Goal: Task Accomplishment & Management: Manage account settings

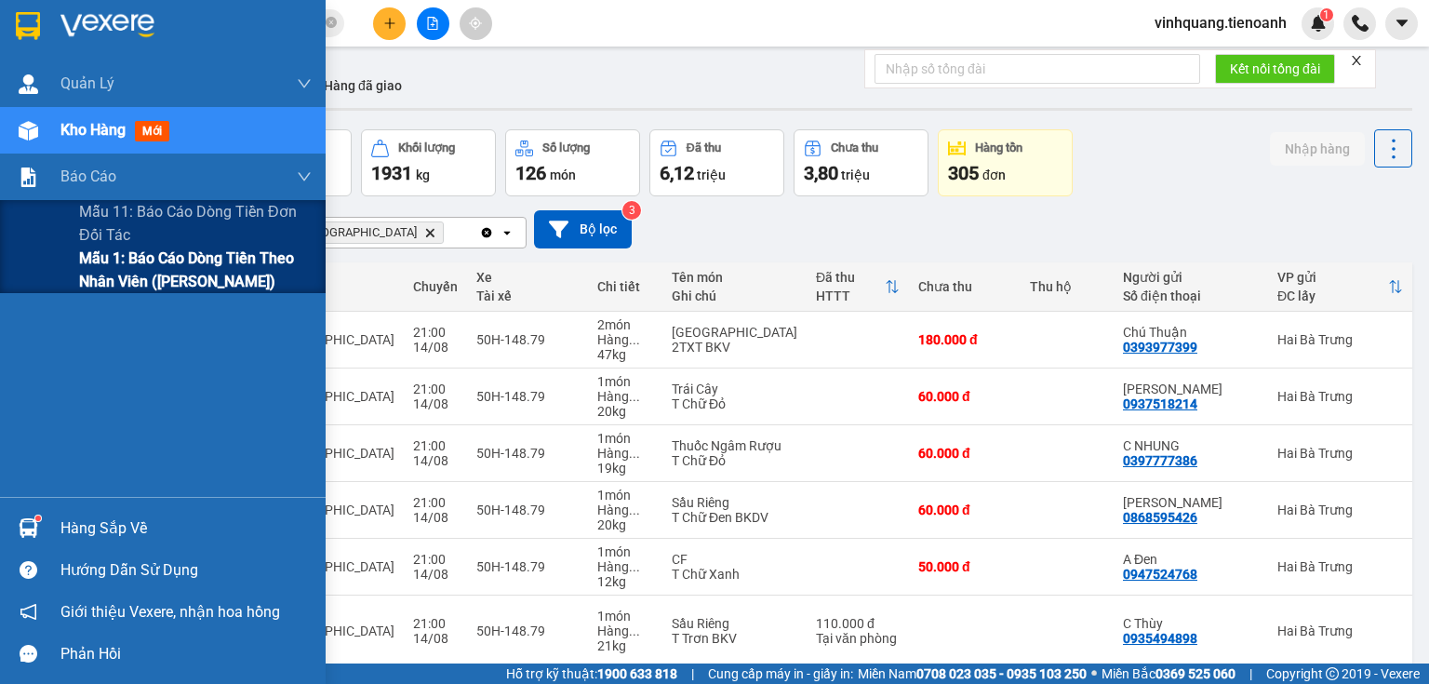
click at [72, 267] on div "Mẫu 1: Báo cáo dòng tiền theo nhân viên ([PERSON_NAME])" at bounding box center [163, 269] width 326 height 47
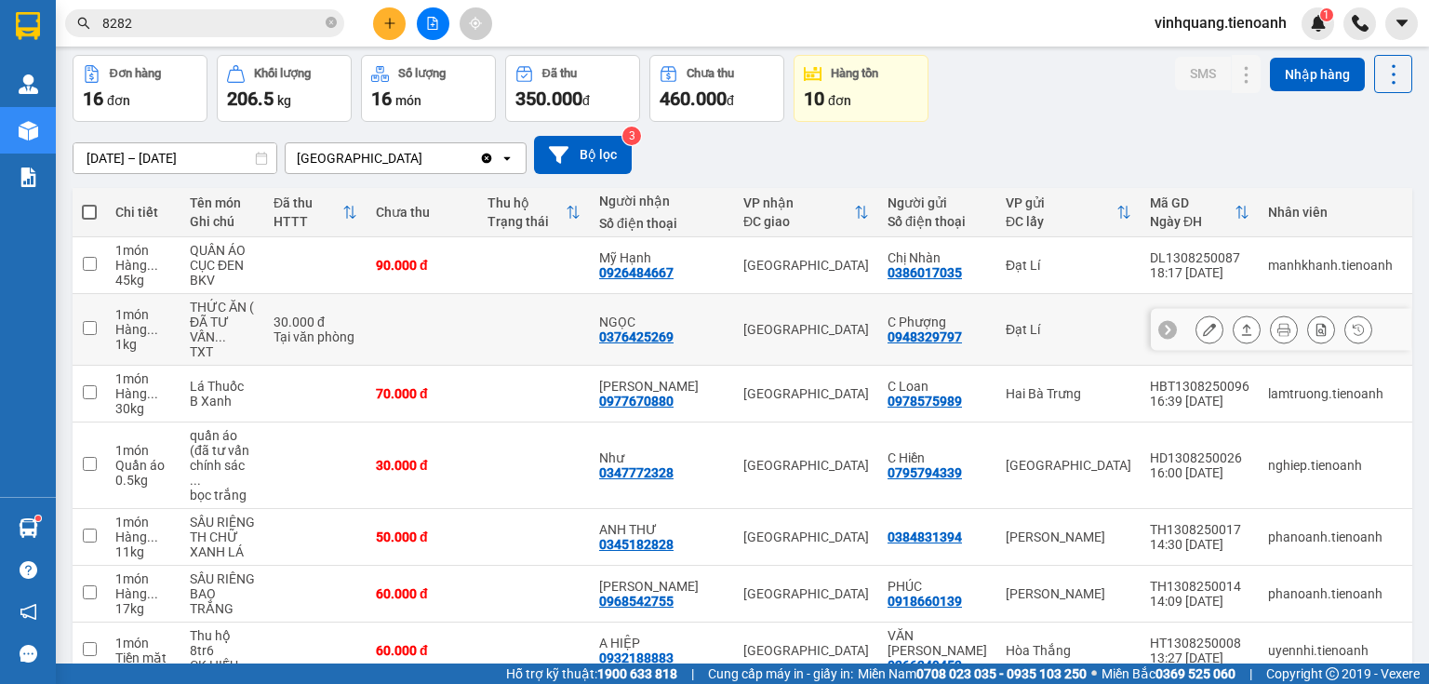
scroll to position [149, 0]
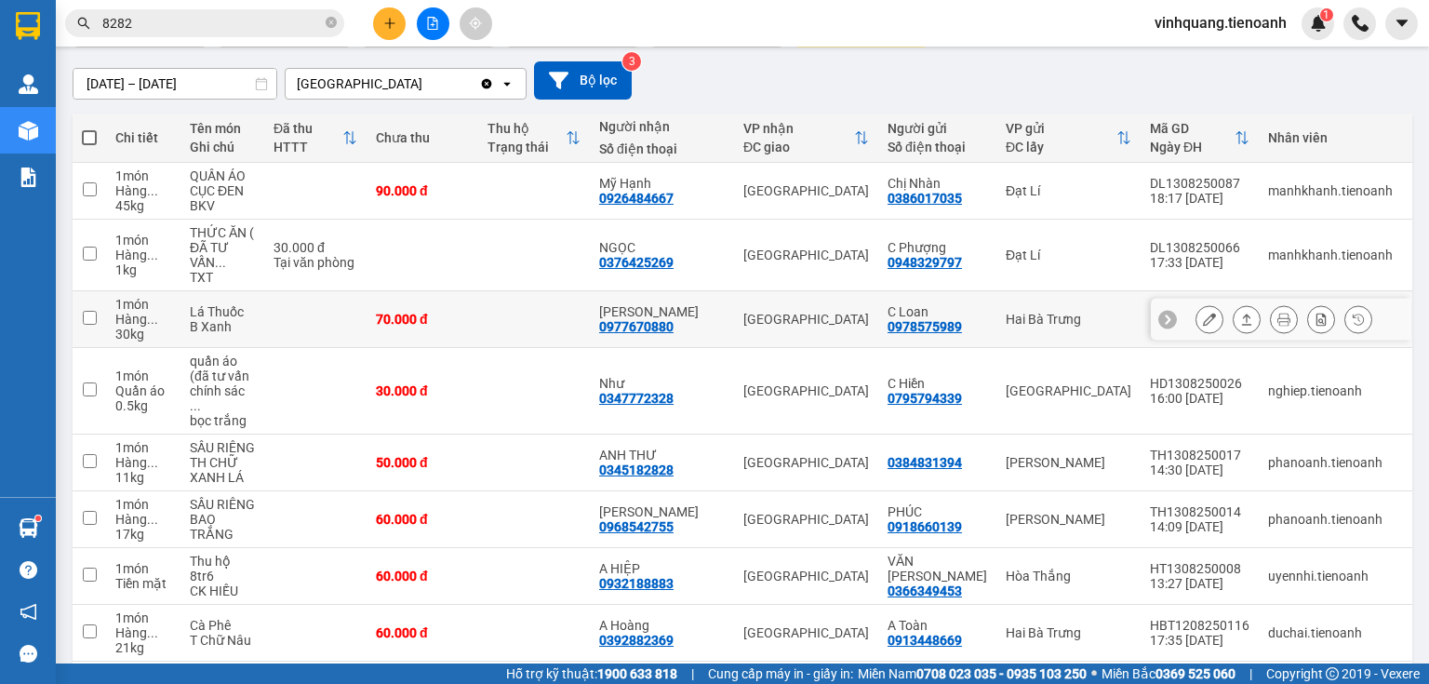
drag, startPoint x: 690, startPoint y: 329, endPoint x: 573, endPoint y: 368, distance: 123.5
click at [573, 368] on td at bounding box center [534, 391] width 112 height 86
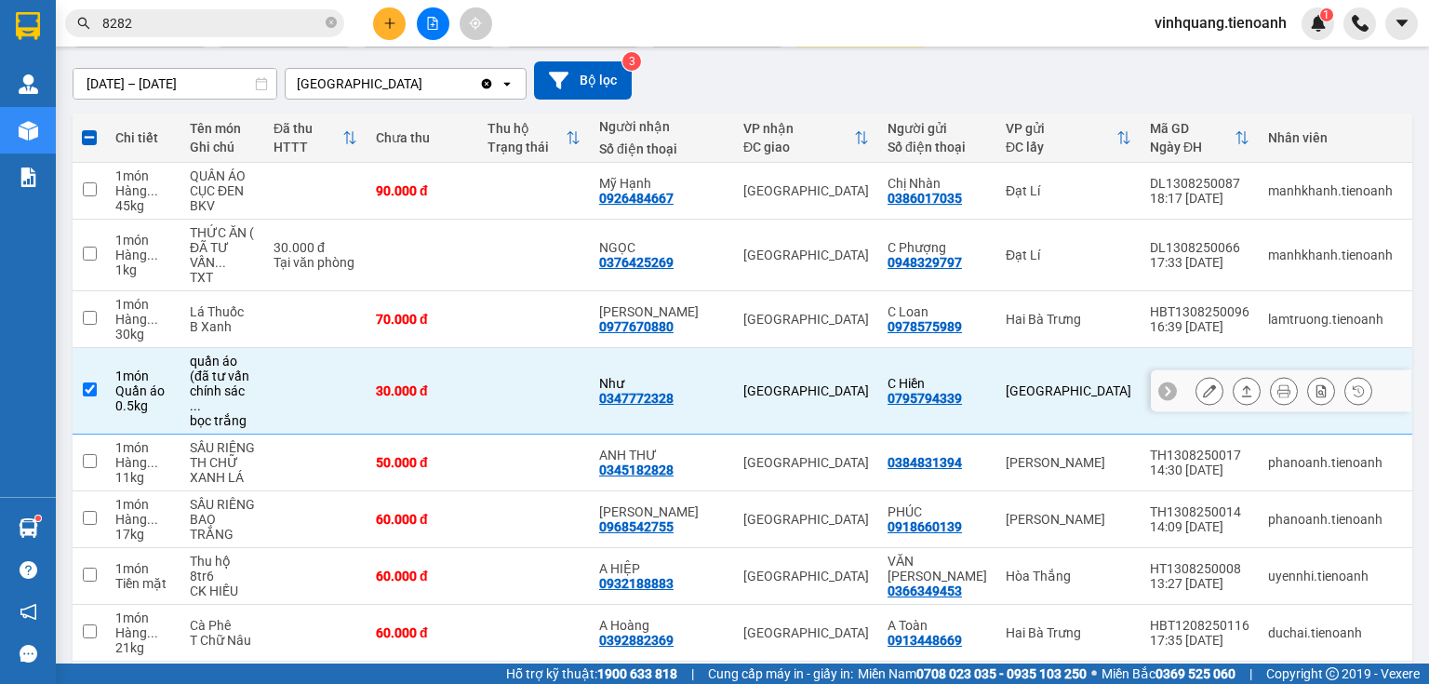
click at [578, 365] on td at bounding box center [534, 391] width 112 height 86
checkbox input "false"
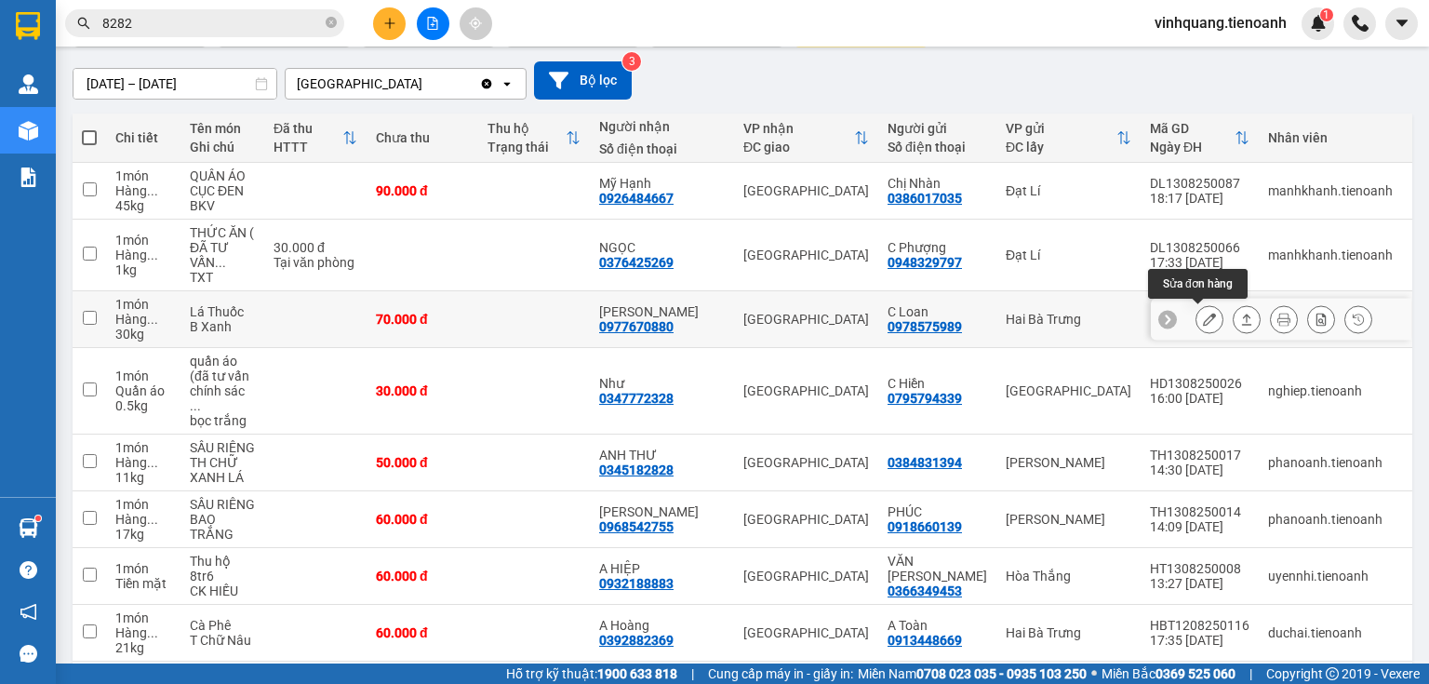
click at [1203, 317] on icon at bounding box center [1209, 318] width 13 height 13
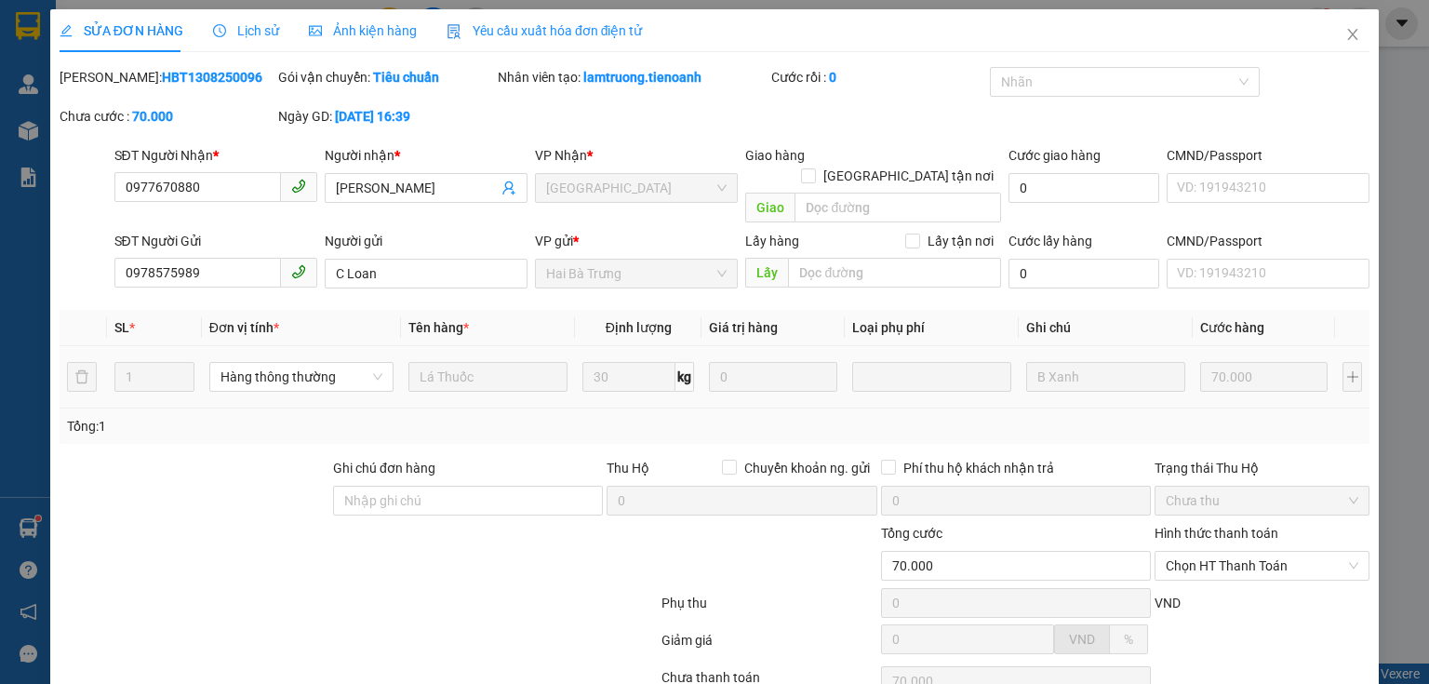
type input "0977670880"
type input "C Hương"
type input "0978575989"
type input "C Loan"
type input "70.000"
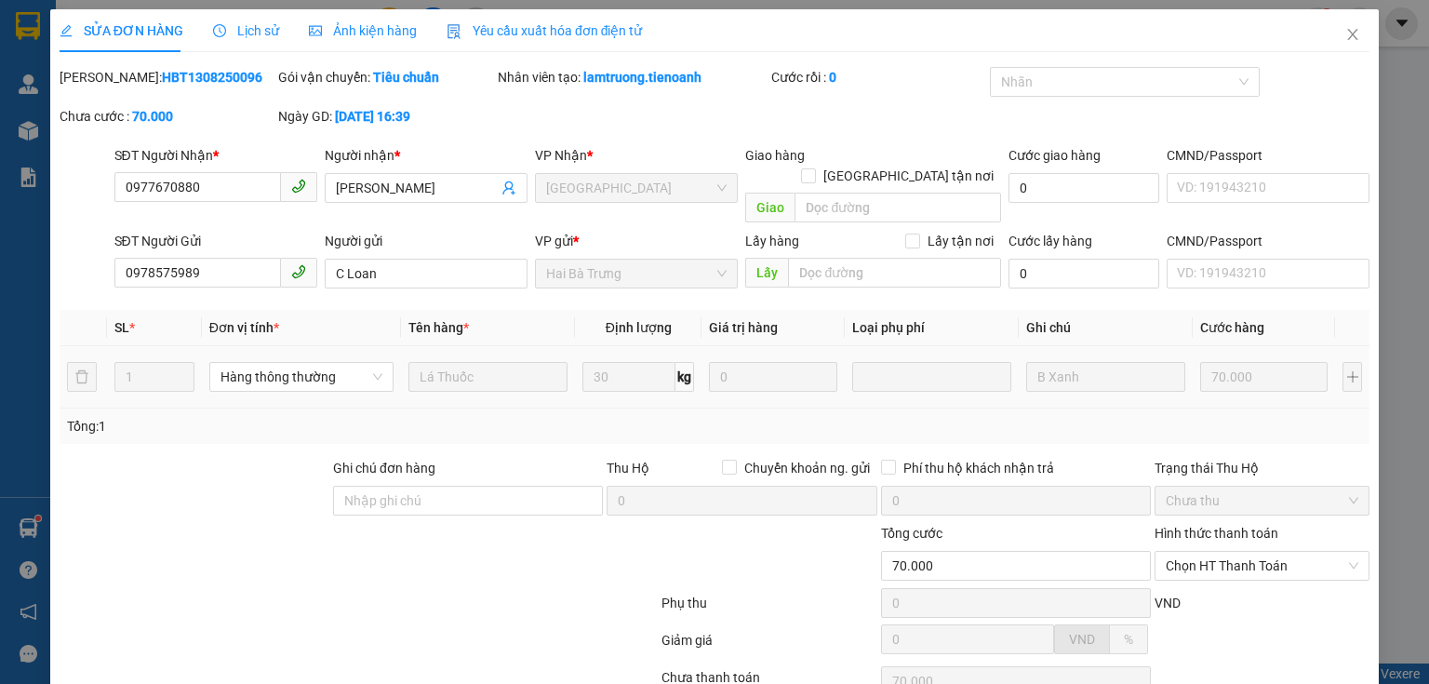
type input "70.000"
click at [1345, 31] on icon "close" at bounding box center [1352, 34] width 15 height 15
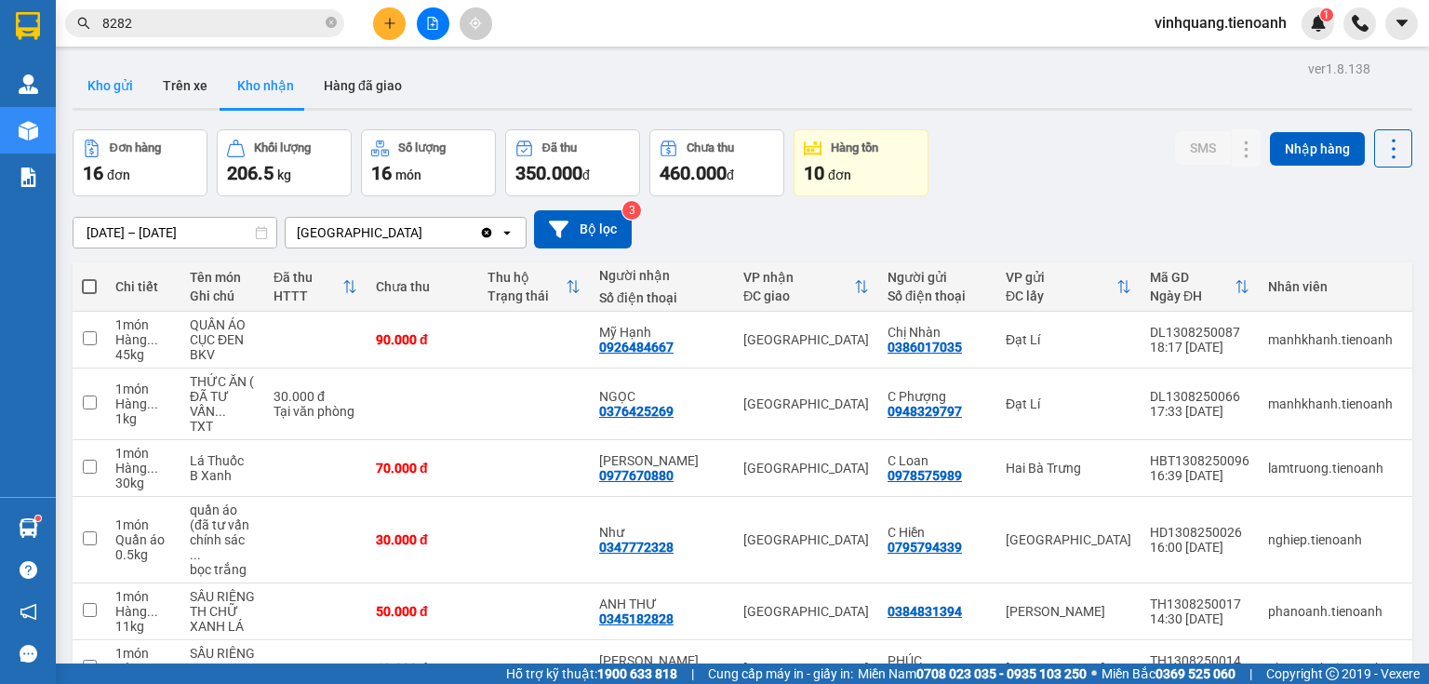
click at [109, 77] on button "Kho gửi" at bounding box center [110, 85] width 75 height 45
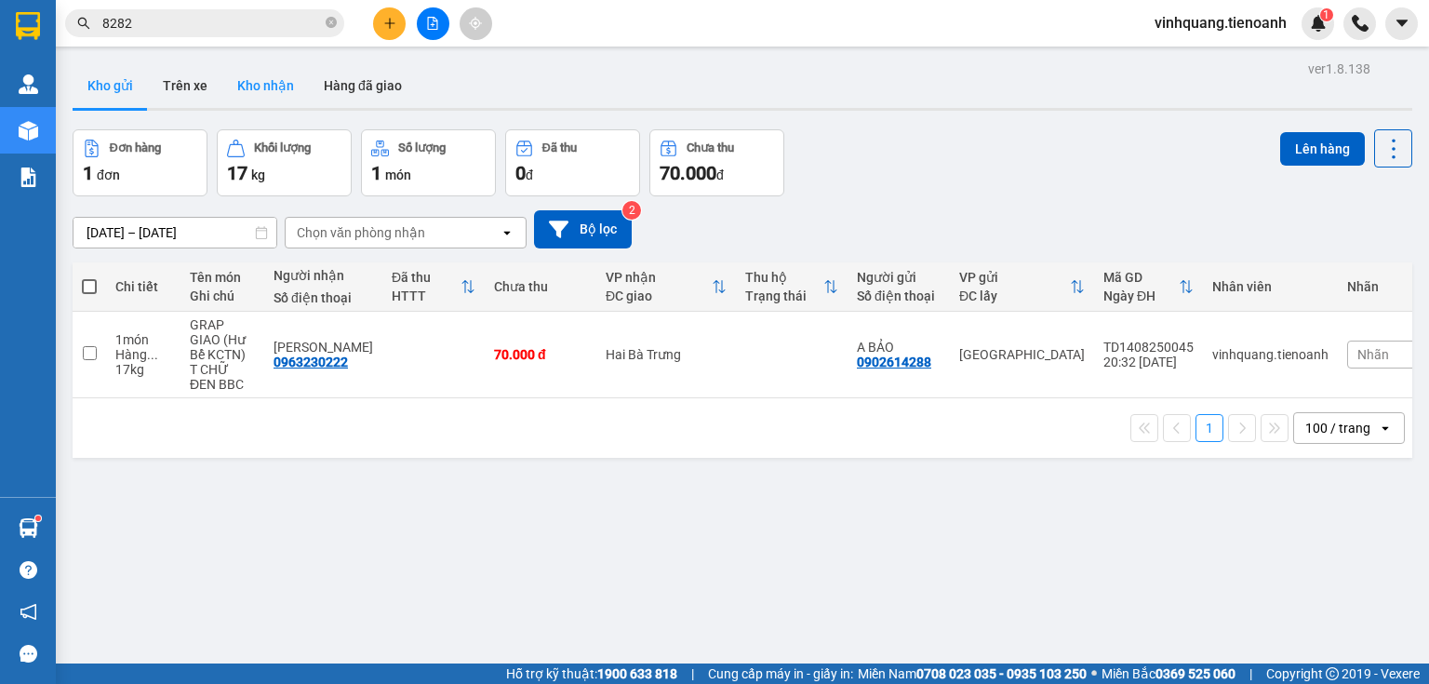
click at [251, 92] on button "Kho nhận" at bounding box center [265, 85] width 86 height 45
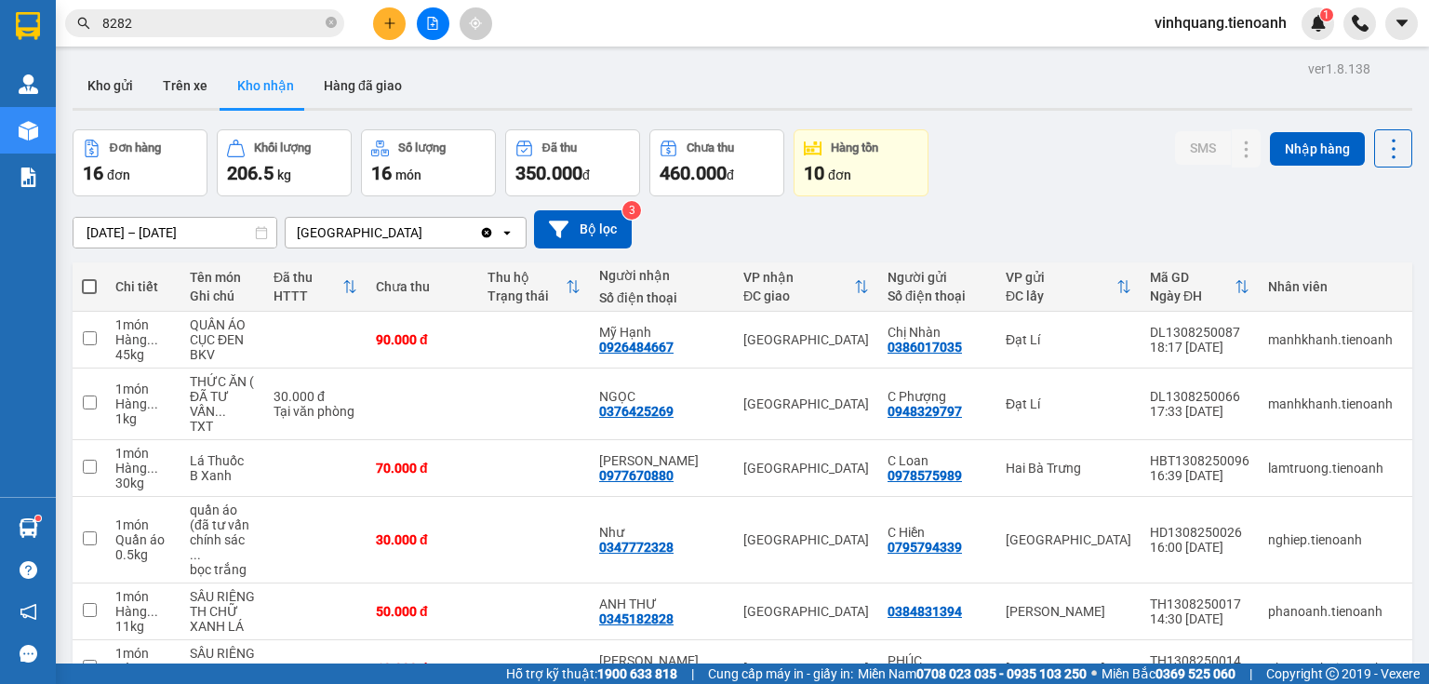
click at [252, 4] on div "Kết quả tìm kiếm ( 1102 ) Bộ lọc Mã ĐH Trạng thái Món hàng Thu hộ Tổng cước Chư…" at bounding box center [714, 23] width 1429 height 47
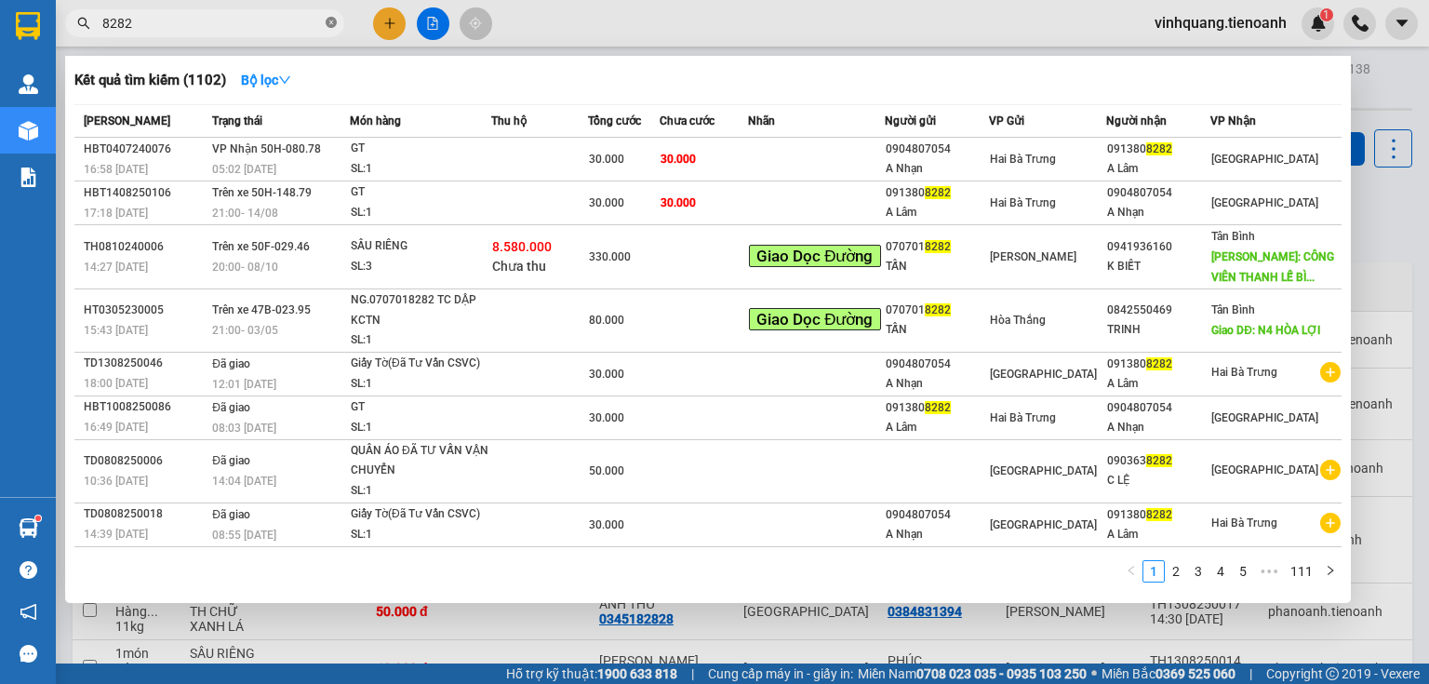
click at [326, 22] on icon "close-circle" at bounding box center [331, 22] width 11 height 11
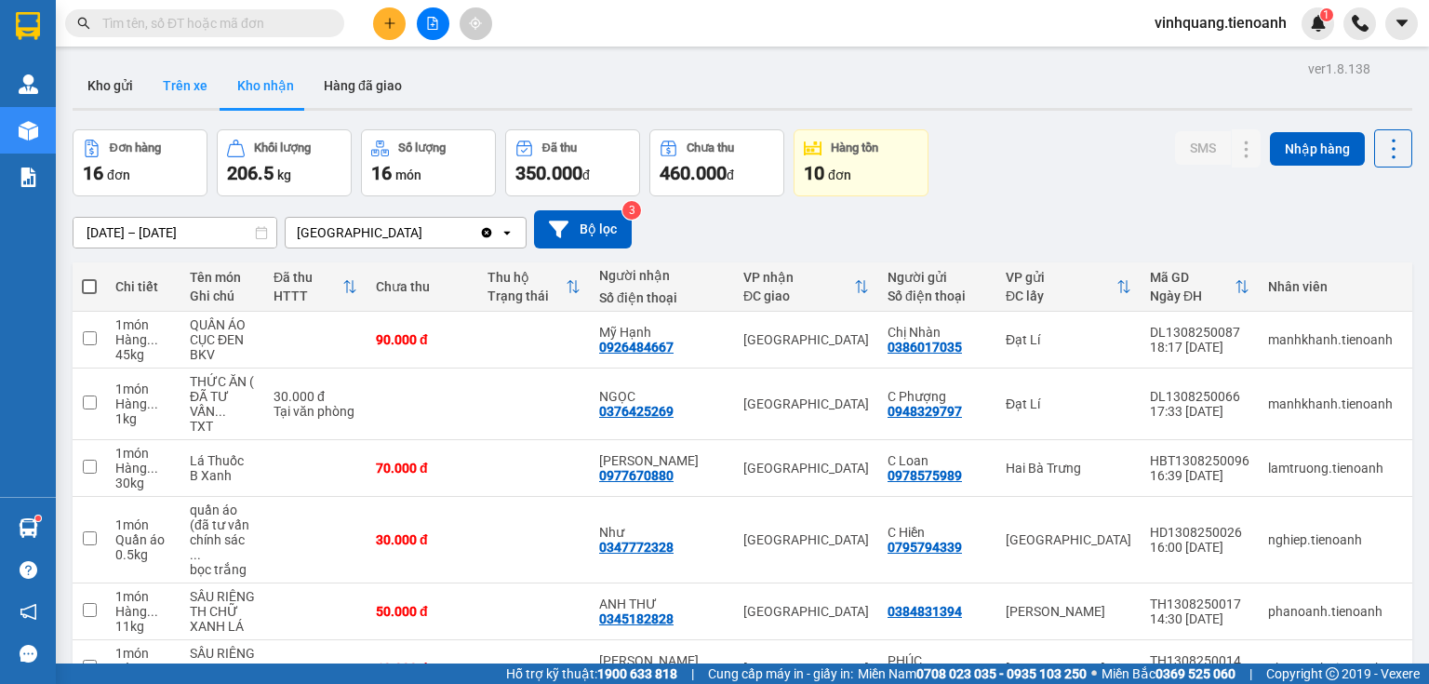
click at [179, 77] on button "Trên xe" at bounding box center [185, 85] width 74 height 45
type input "[DATE] – [DATE]"
